Goal: Task Accomplishment & Management: Manage account settings

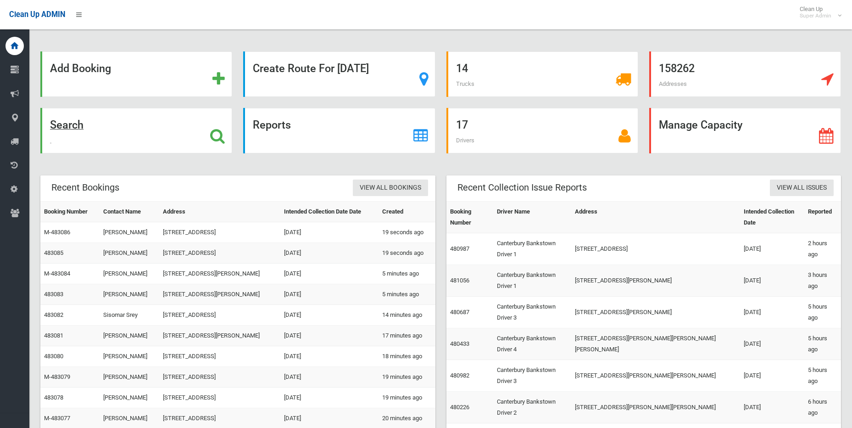
click at [221, 132] on icon at bounding box center [217, 136] width 15 height 16
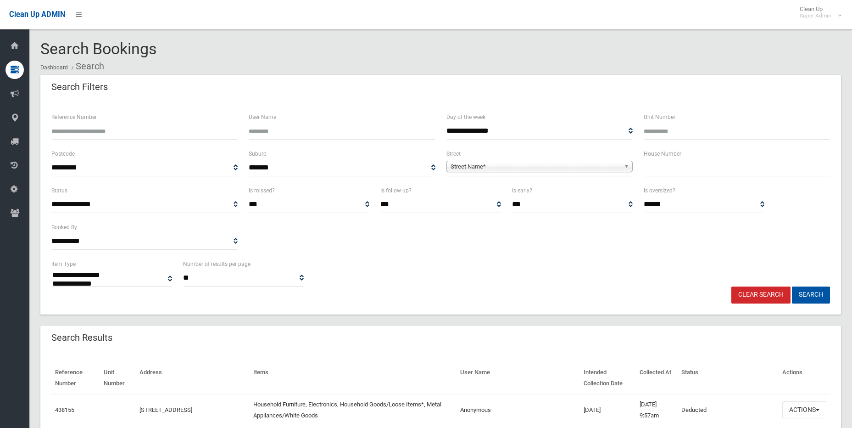
select select
click at [207, 129] on input "Reference Number" at bounding box center [144, 131] width 186 height 17
type input "******"
click at [792, 286] on button "Search" at bounding box center [811, 294] width 38 height 17
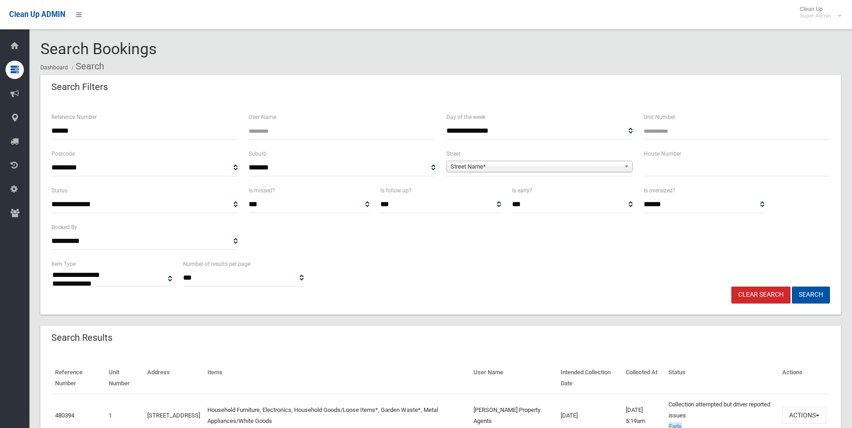
select select
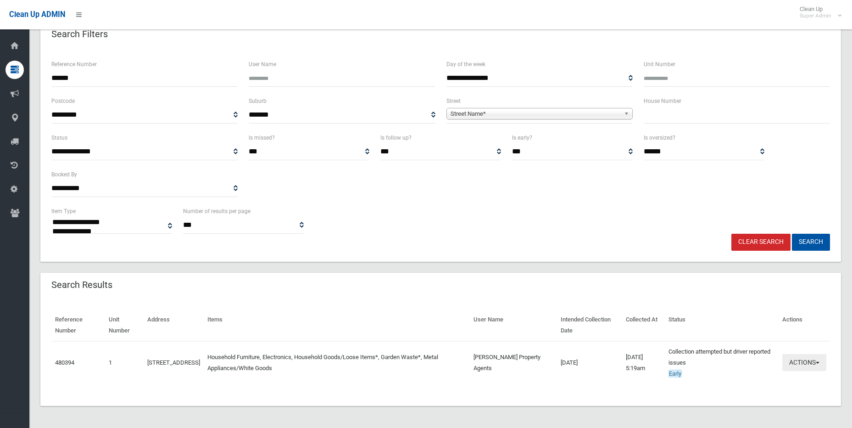
click at [812, 363] on button "Actions" at bounding box center [805, 362] width 44 height 17
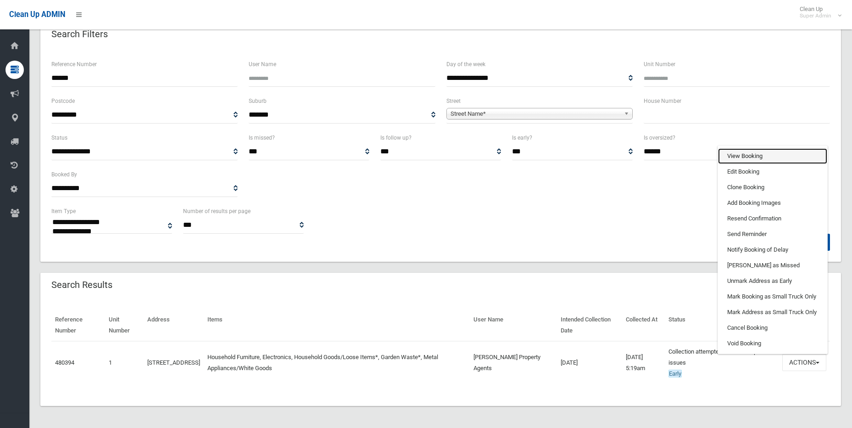
click at [784, 154] on link "View Booking" at bounding box center [772, 156] width 109 height 16
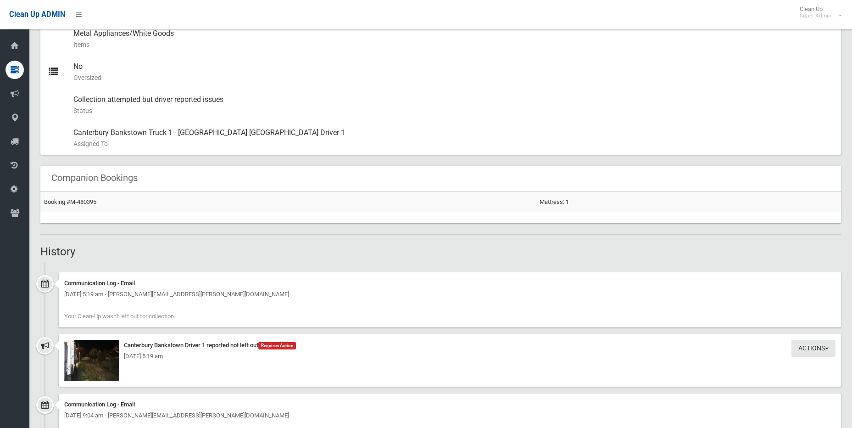
scroll to position [627, 0]
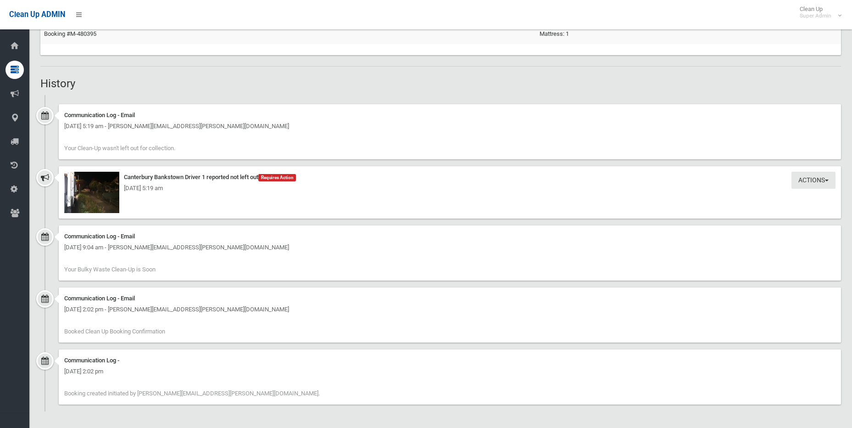
click at [92, 185] on div "Wednesday 3rd September 2025 - 5:19 am" at bounding box center [450, 188] width 772 height 11
click at [95, 195] on img at bounding box center [91, 192] width 55 height 41
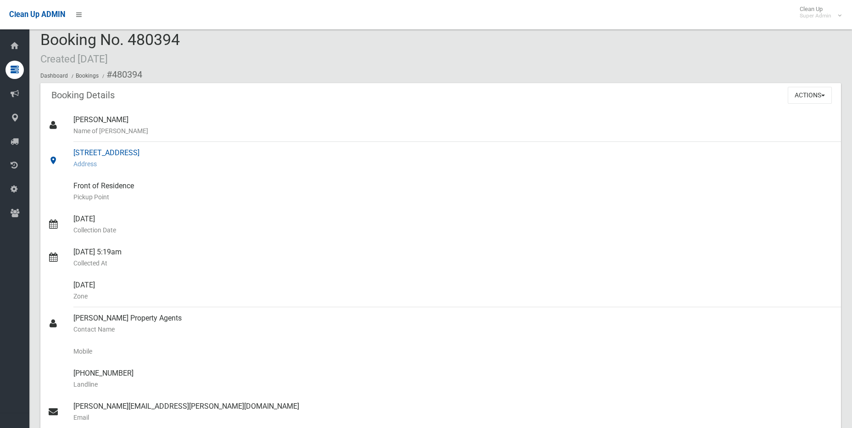
scroll to position [0, 0]
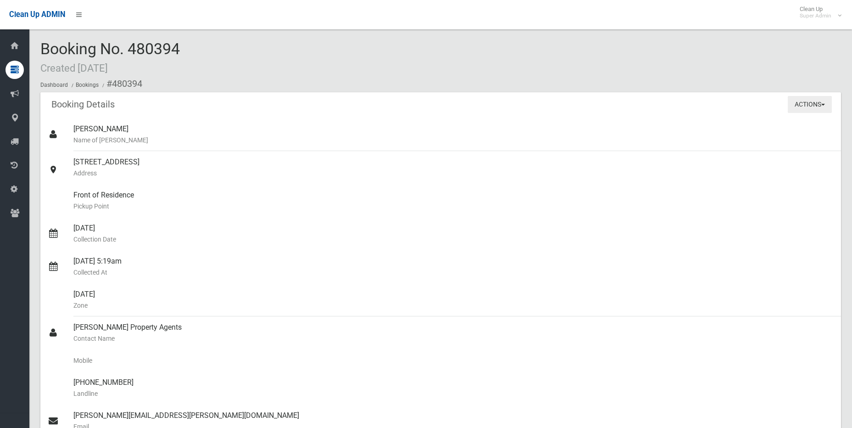
click at [811, 109] on button "Actions" at bounding box center [810, 104] width 44 height 17
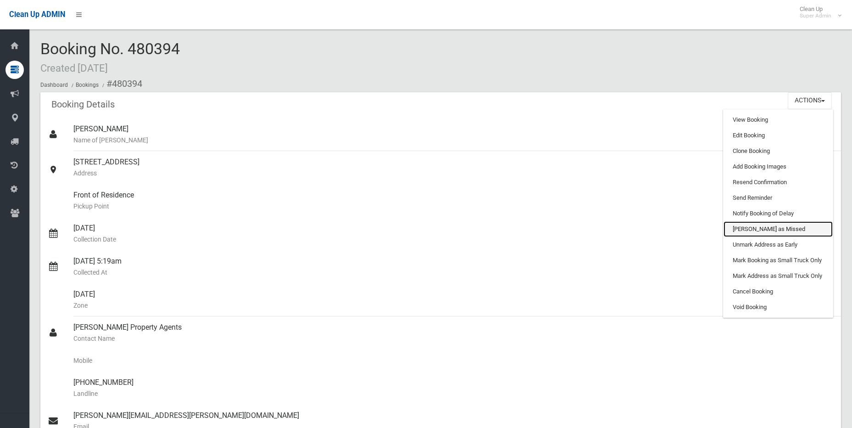
click at [783, 227] on link "Mark as Missed" at bounding box center [778, 229] width 109 height 16
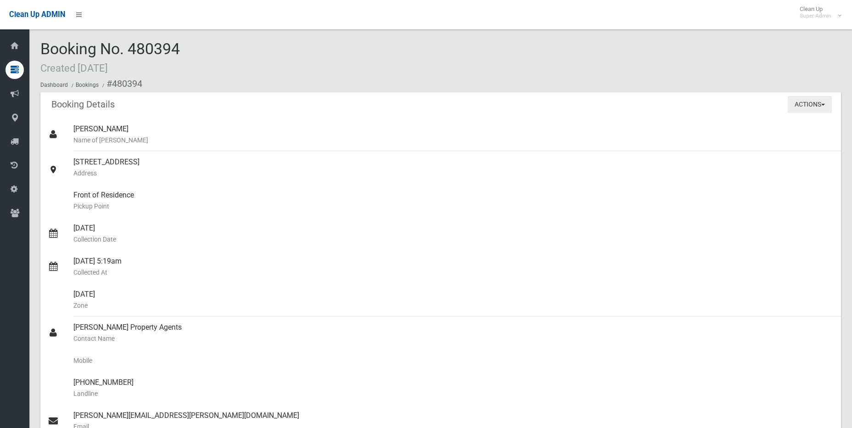
click at [822, 102] on button "Actions" at bounding box center [810, 104] width 44 height 17
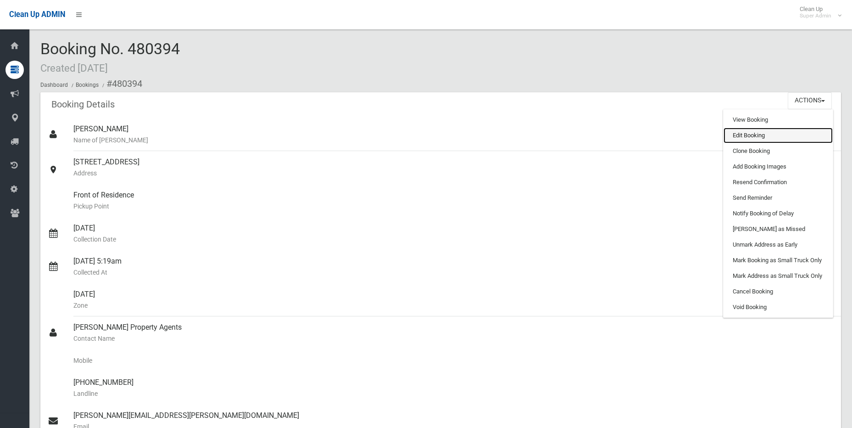
click at [766, 133] on link "Edit Booking" at bounding box center [778, 136] width 109 height 16
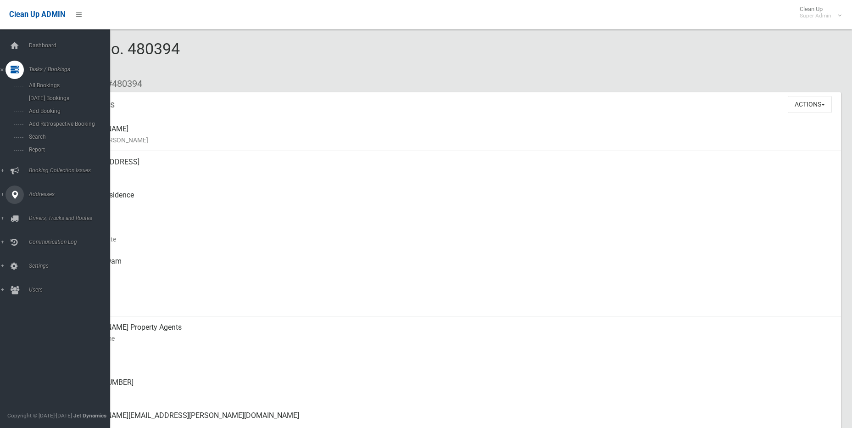
click at [40, 197] on span "Addresses" at bounding box center [71, 194] width 91 height 6
click at [40, 136] on span "All Addresses" at bounding box center [67, 133] width 83 height 6
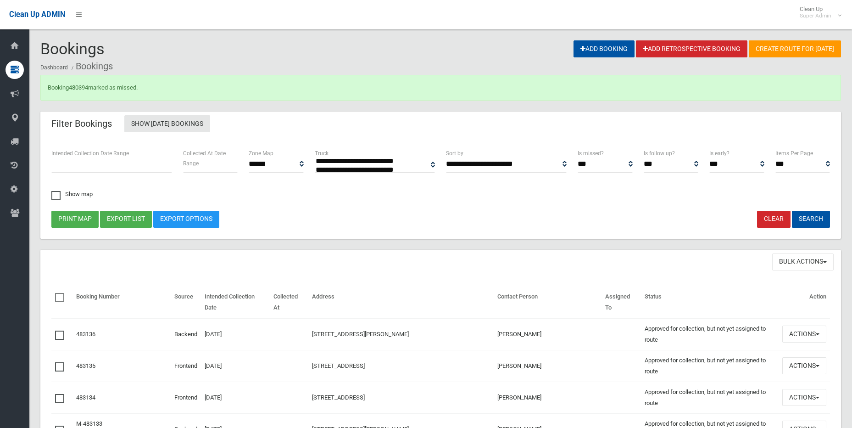
select select
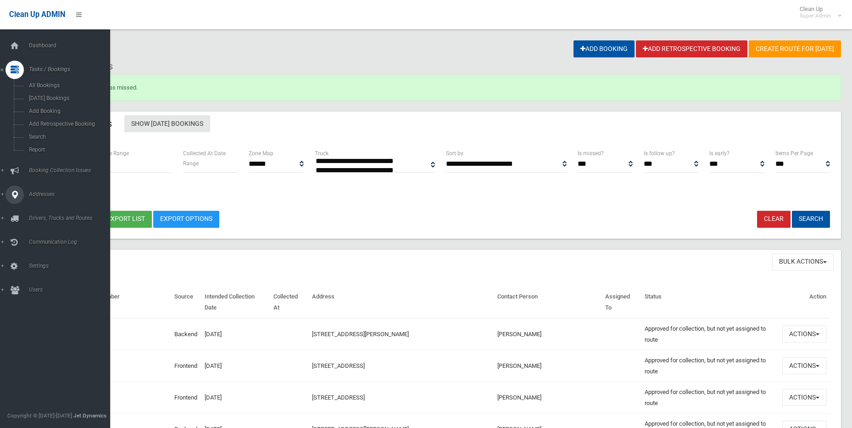
click at [29, 196] on span "Addresses" at bounding box center [71, 194] width 91 height 6
click at [54, 134] on span "All Addresses" at bounding box center [67, 133] width 83 height 6
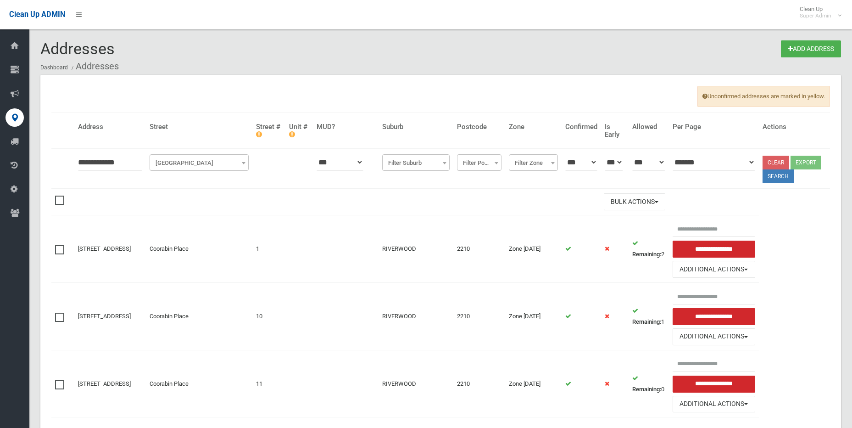
type input "**********"
click button at bounding box center [0, 0] width 0 height 0
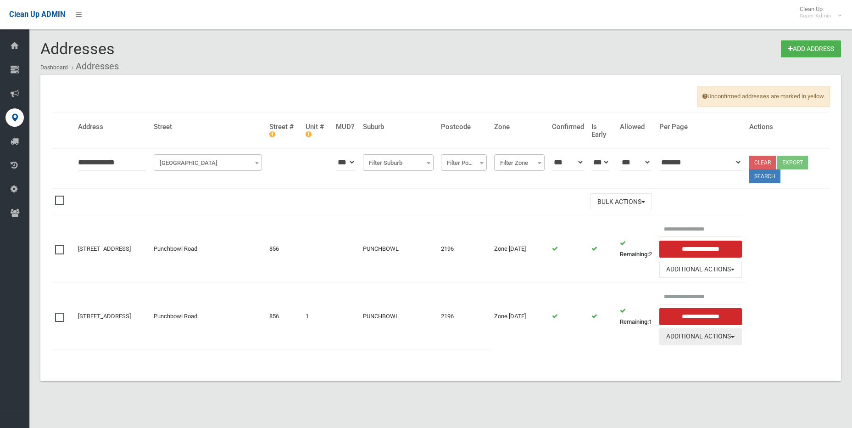
click at [714, 343] on button "Additional Actions" at bounding box center [701, 336] width 83 height 17
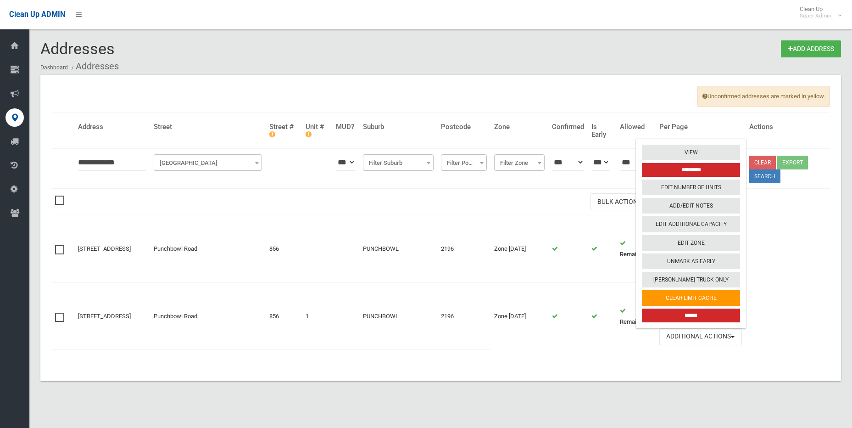
click at [720, 365] on div "Unconfirmed addresses are marked in yellow. Address Street Street # Unit # MUD?…" at bounding box center [440, 228] width 801 height 306
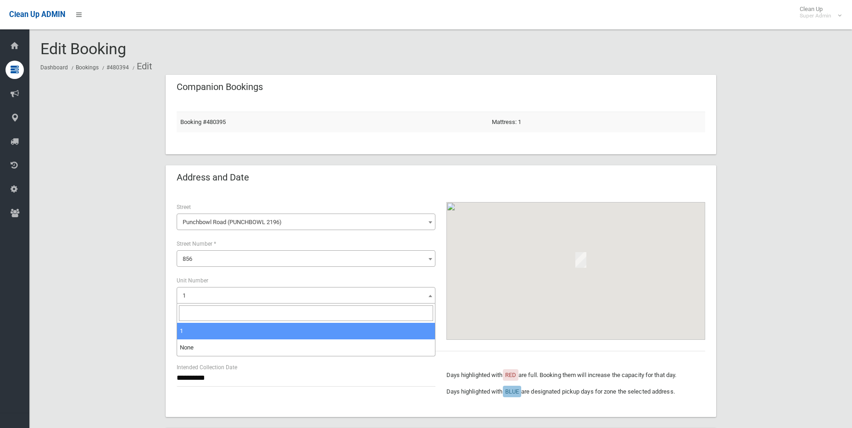
click at [246, 301] on span "1" at bounding box center [306, 295] width 254 height 13
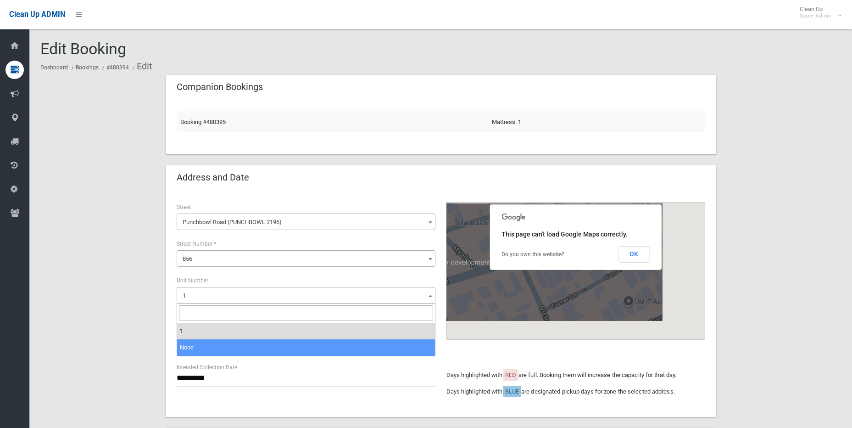
select select "*"
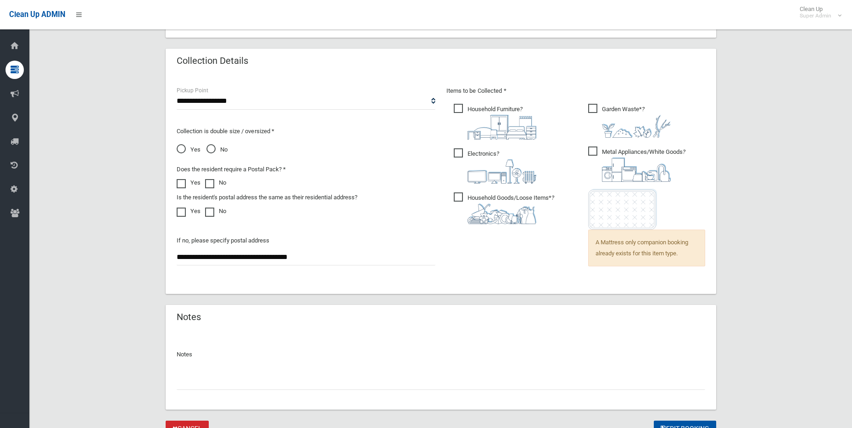
scroll to position [629, 0]
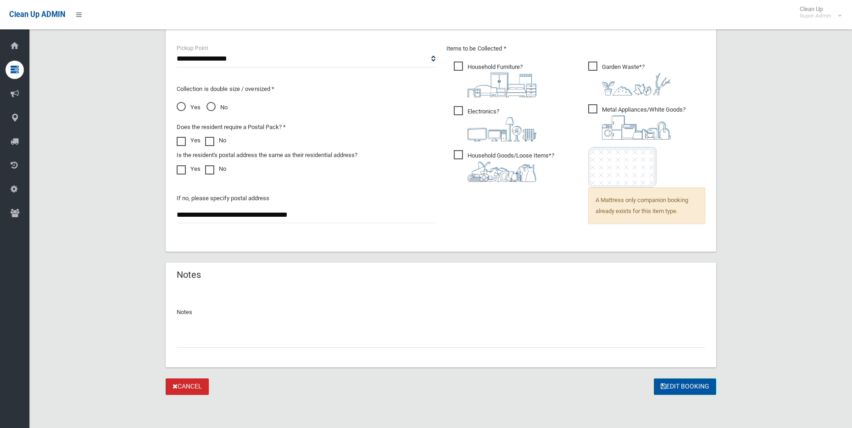
click at [692, 386] on button "Edit Booking" at bounding box center [685, 386] width 62 height 17
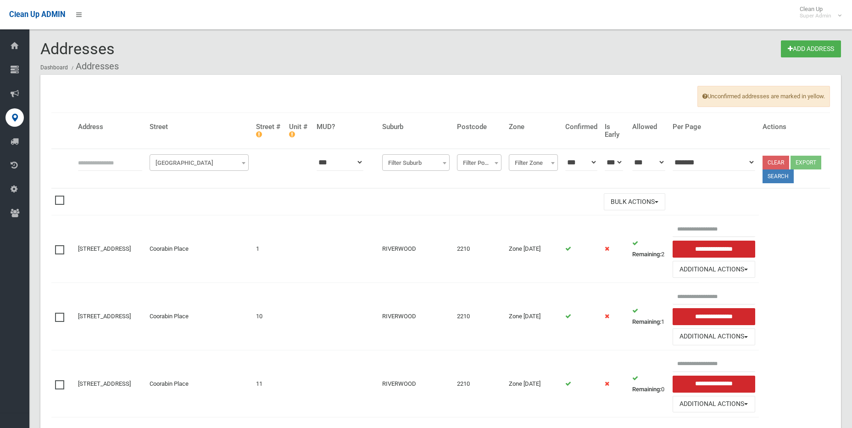
click at [110, 166] on input "text" at bounding box center [110, 162] width 64 height 17
type input "**********"
click button at bounding box center [0, 0] width 0 height 0
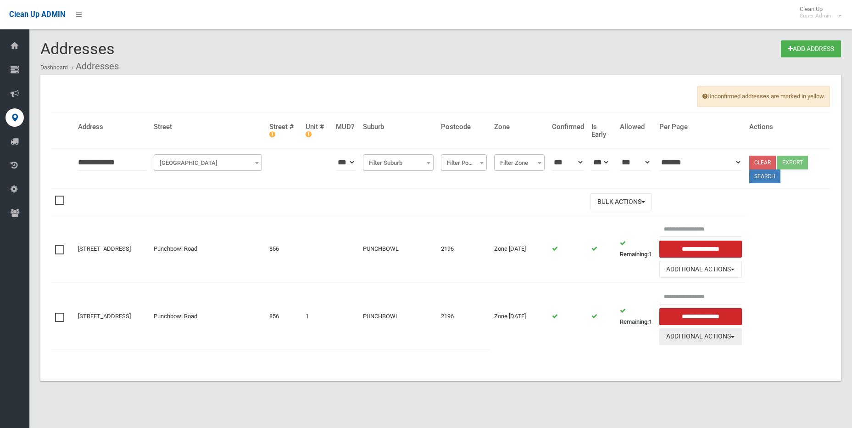
click at [742, 345] on button "Additional Actions" at bounding box center [701, 336] width 83 height 17
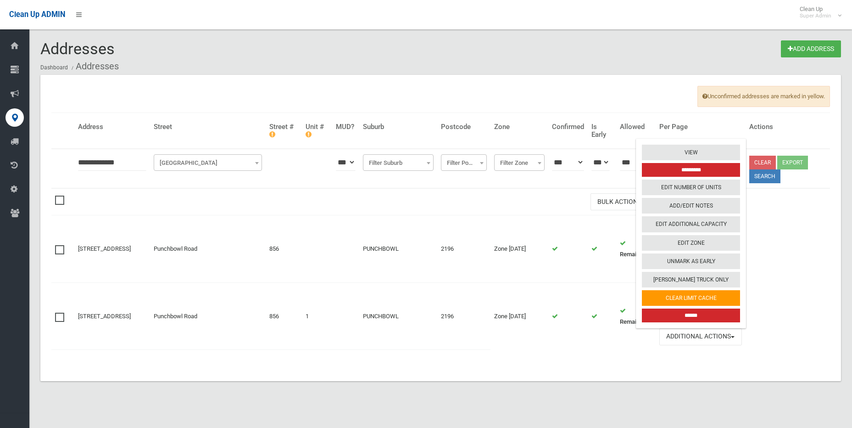
click at [692, 318] on input "******" at bounding box center [691, 315] width 98 height 14
